Goal: Communication & Community: Share content

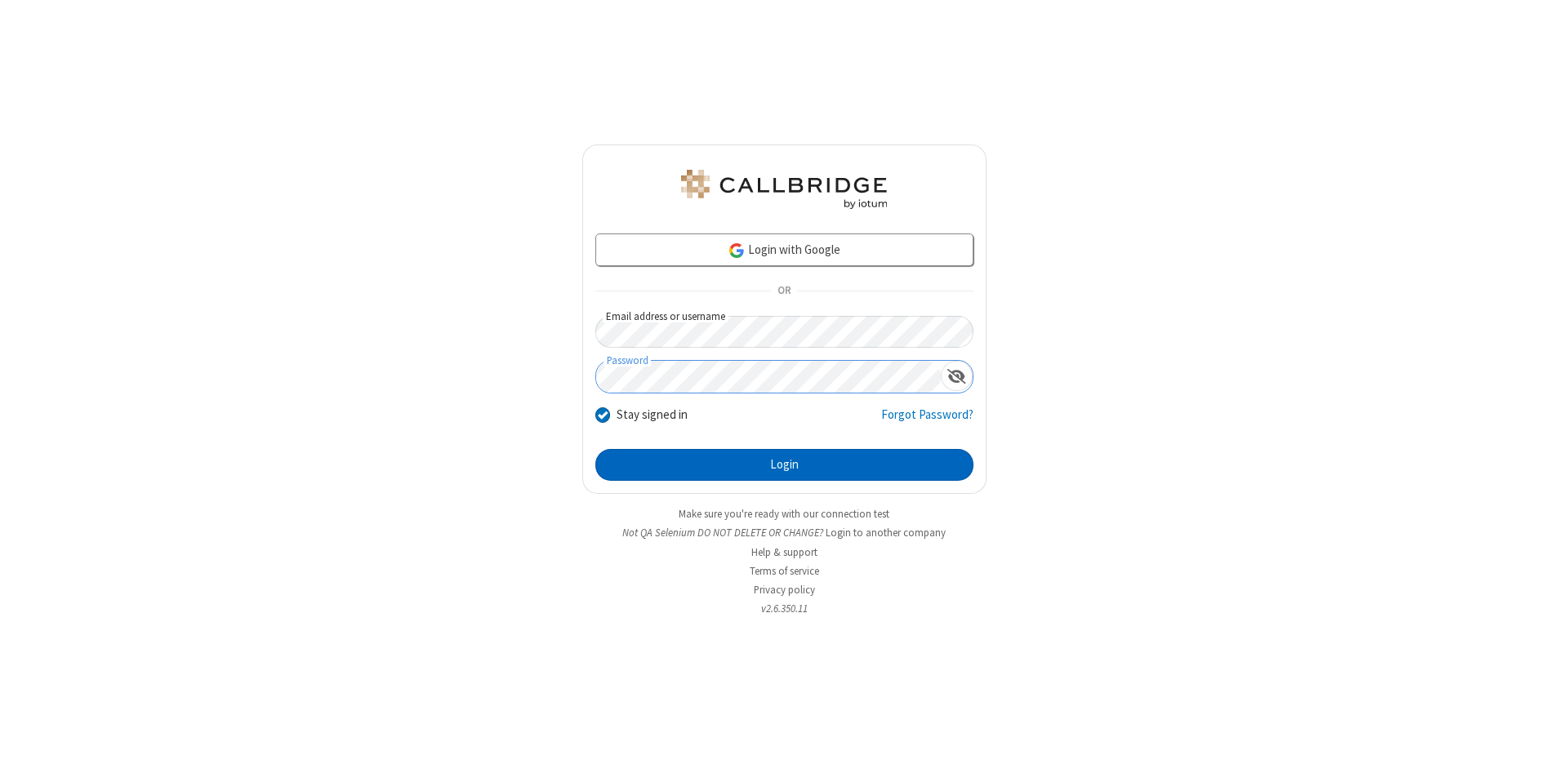
click at [784, 465] on button "Login" at bounding box center [784, 465] width 378 height 32
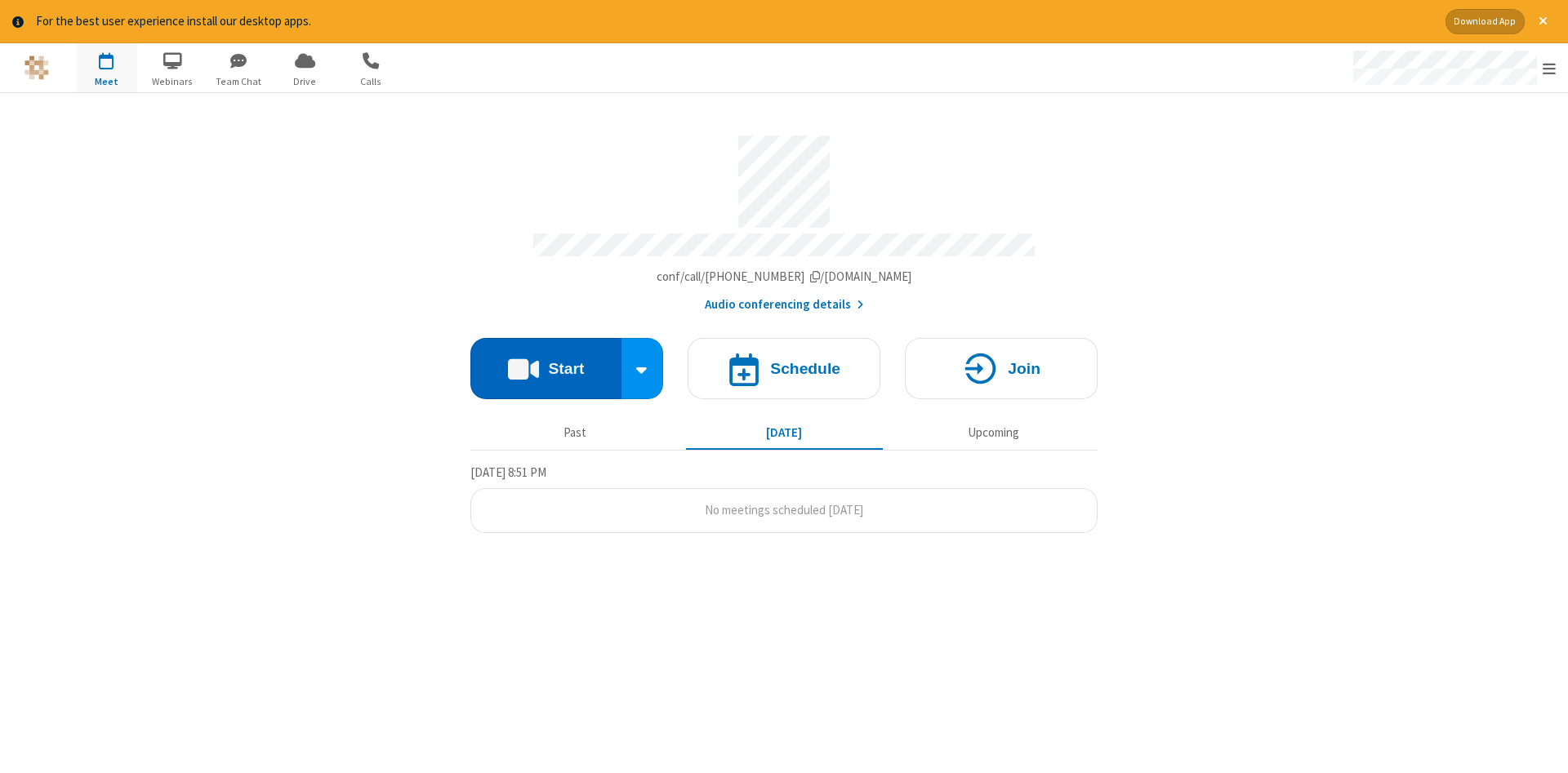
click at [546, 363] on button "Start" at bounding box center [546, 369] width 151 height 62
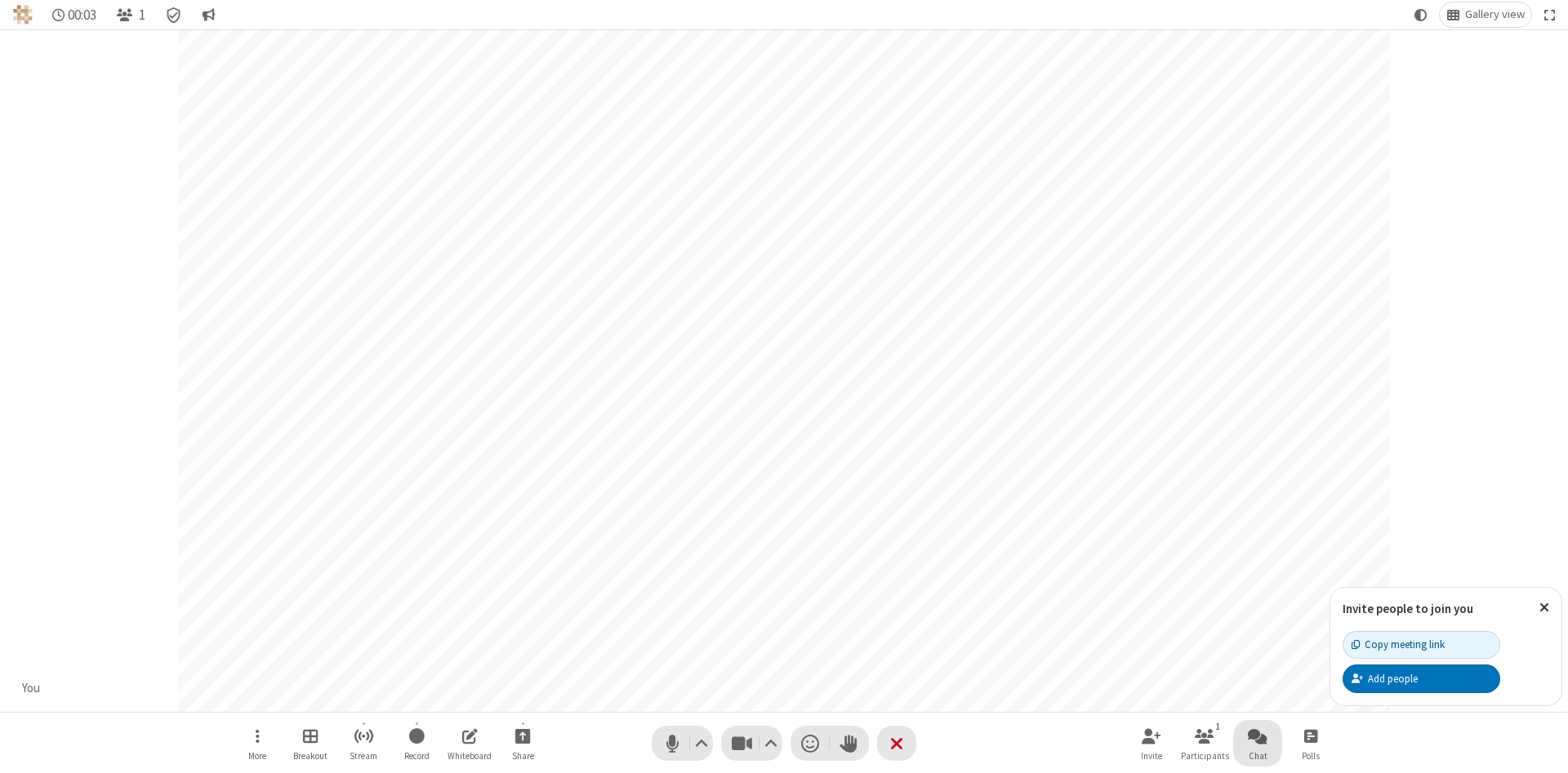
click at [1257, 735] on span "Open chat" at bounding box center [1257, 736] width 20 height 21
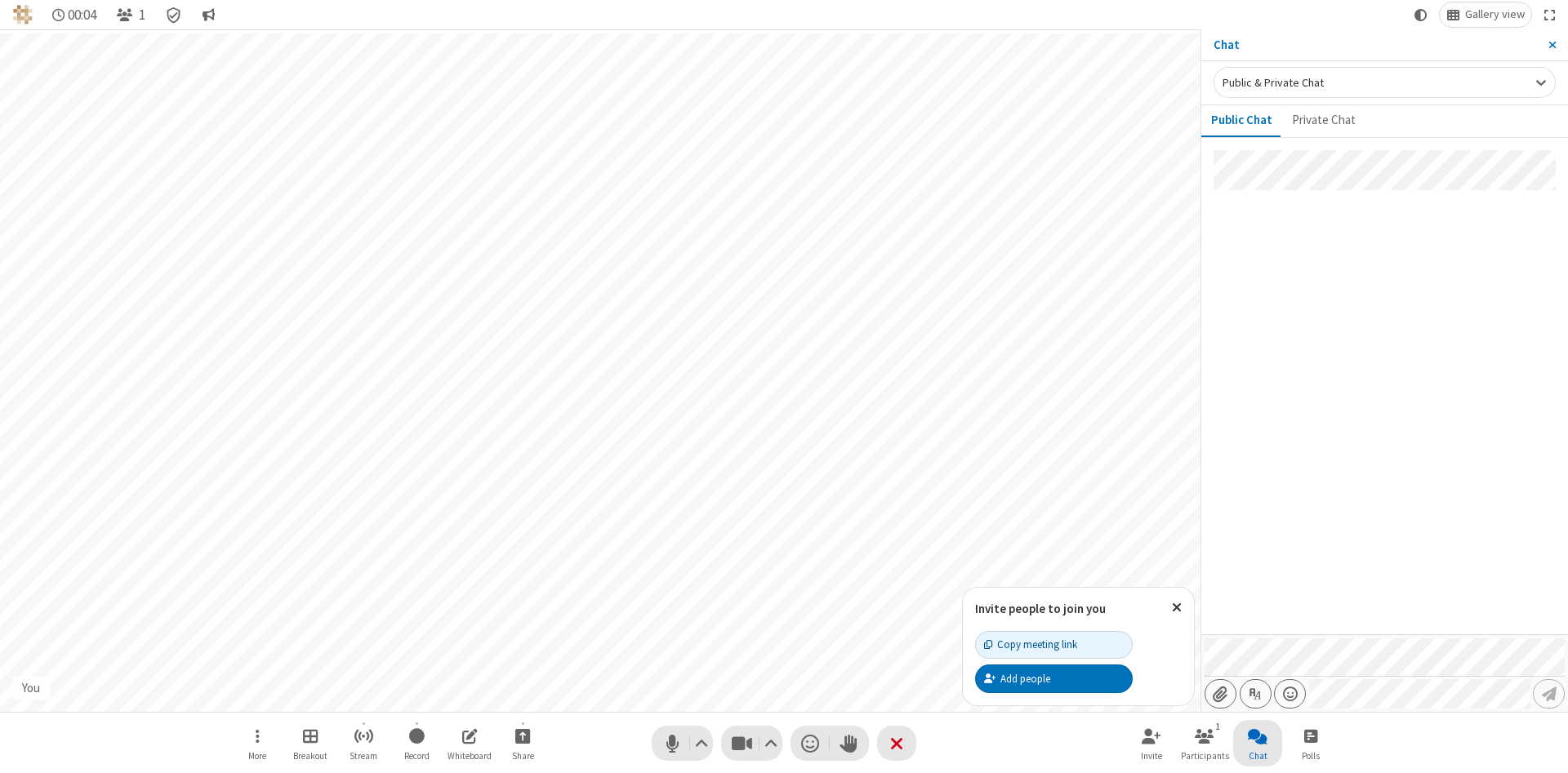
type input "C:\fakepath\doc_test.docx"
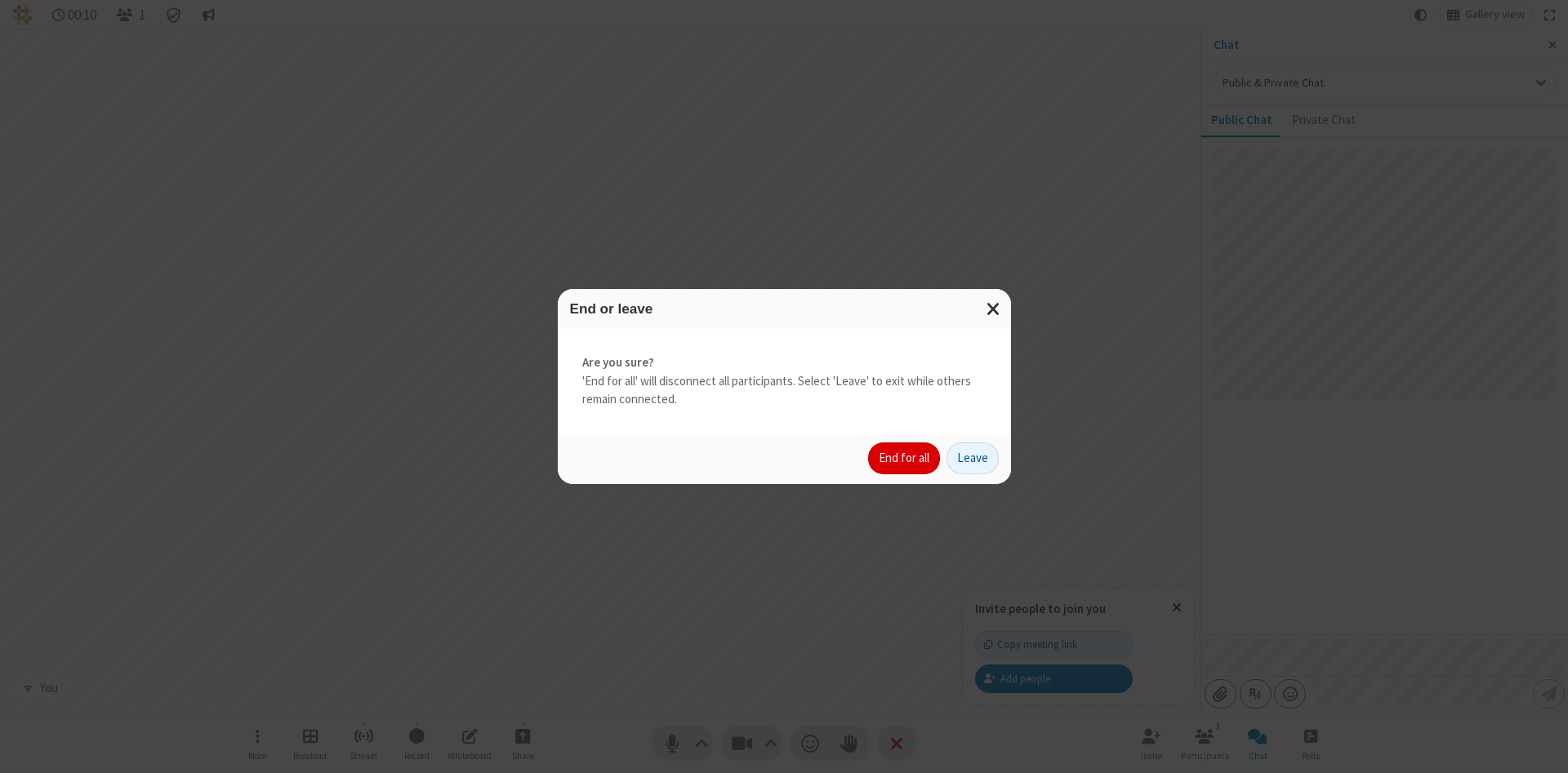
click at [905, 458] on button "End for all" at bounding box center [904, 458] width 72 height 32
